Goal: Task Accomplishment & Management: Complete application form

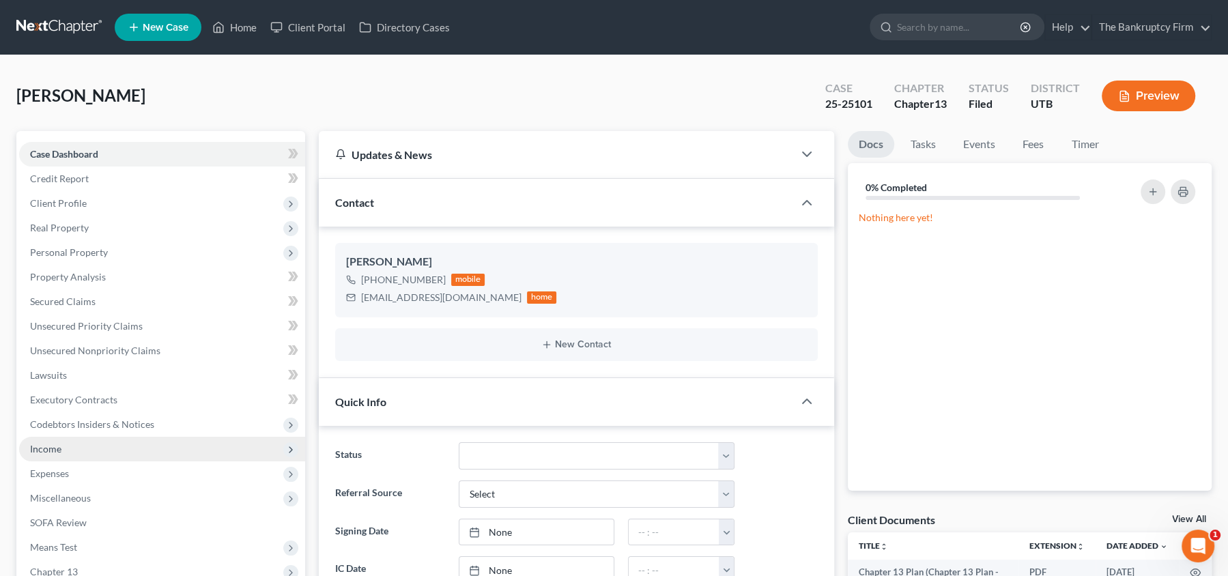
click at [104, 453] on span "Income" at bounding box center [162, 449] width 286 height 25
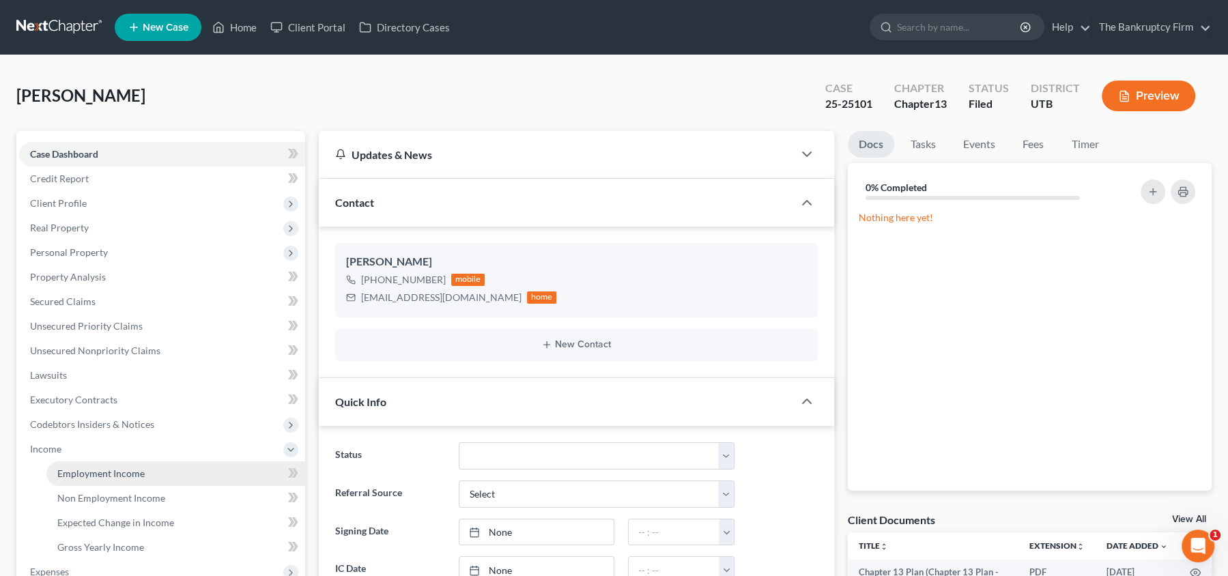
click at [98, 470] on span "Employment Income" at bounding box center [100, 474] width 87 height 12
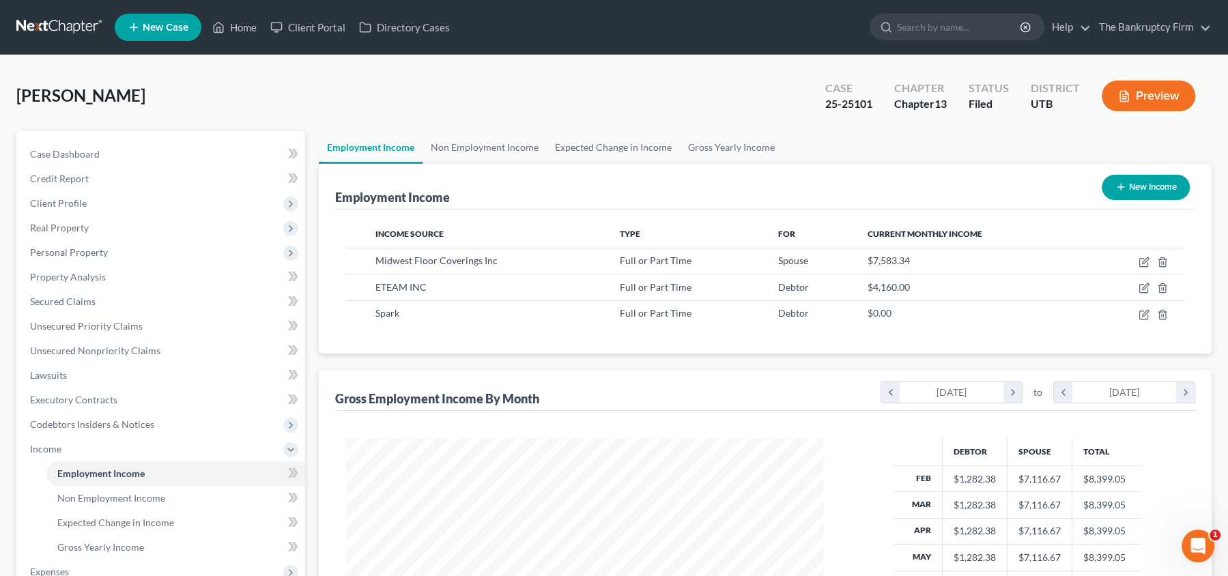
scroll to position [242, 505]
click at [1142, 286] on icon "button" at bounding box center [1145, 287] width 6 height 6
select select "0"
select select "33"
select select "2"
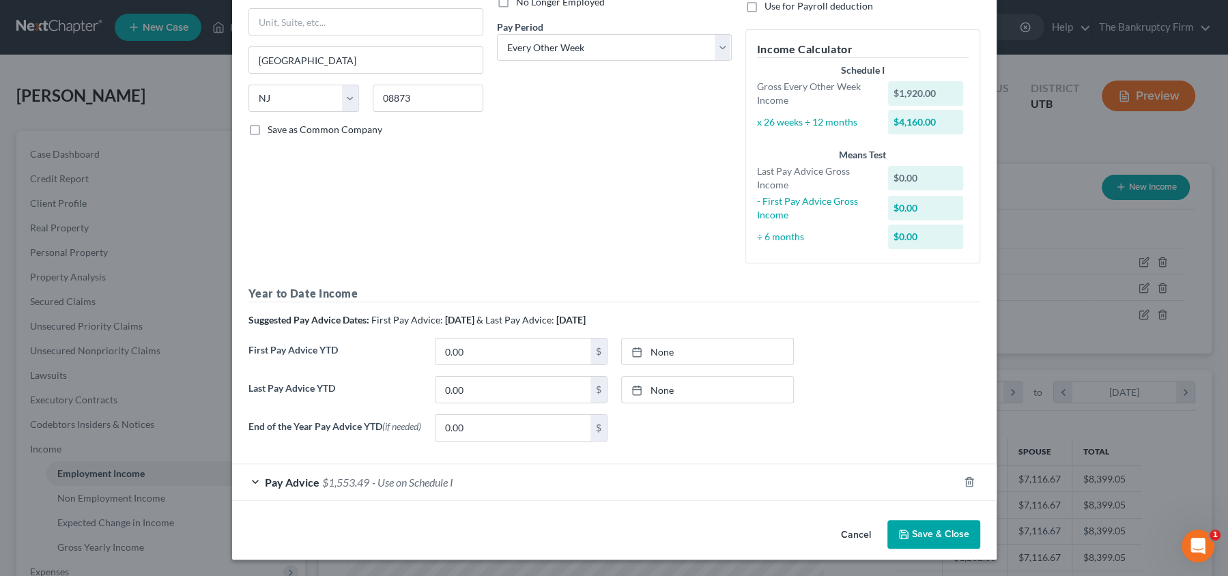
scroll to position [0, 0]
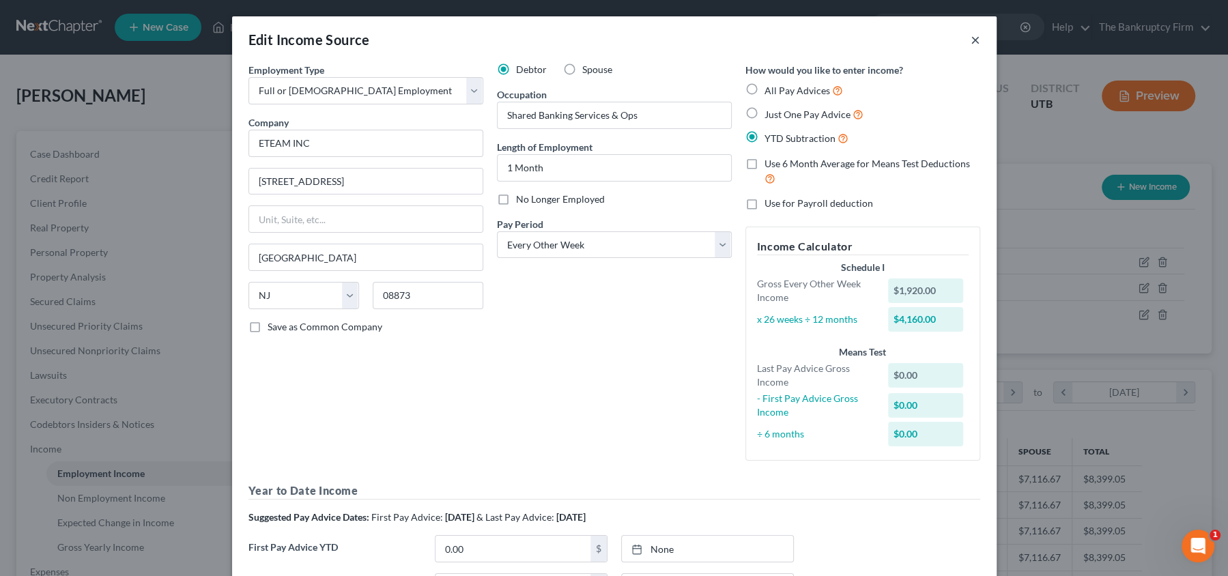
click at [975, 40] on button "×" at bounding box center [976, 39] width 10 height 16
